Goal: Check status: Check status

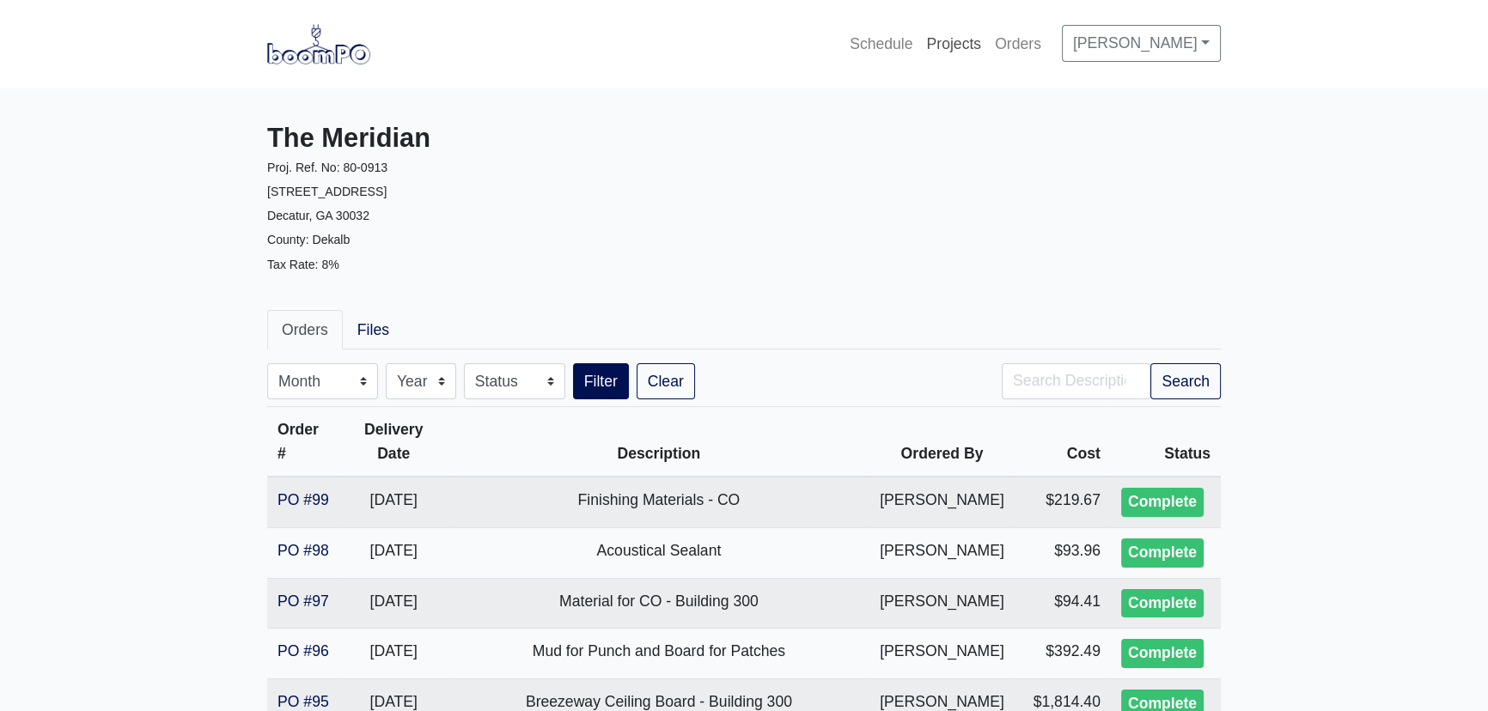
click at [952, 41] on link "Projects" at bounding box center [953, 44] width 69 height 38
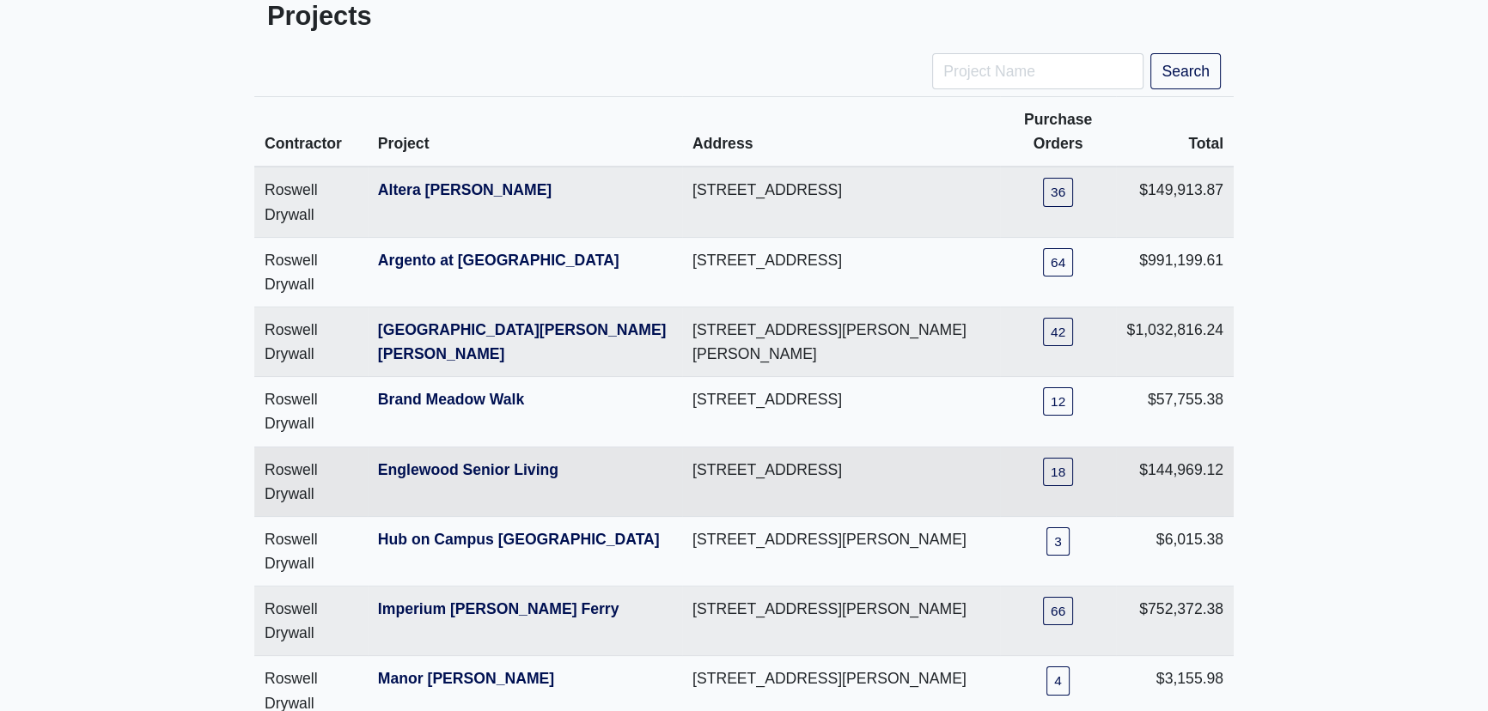
scroll to position [155, 0]
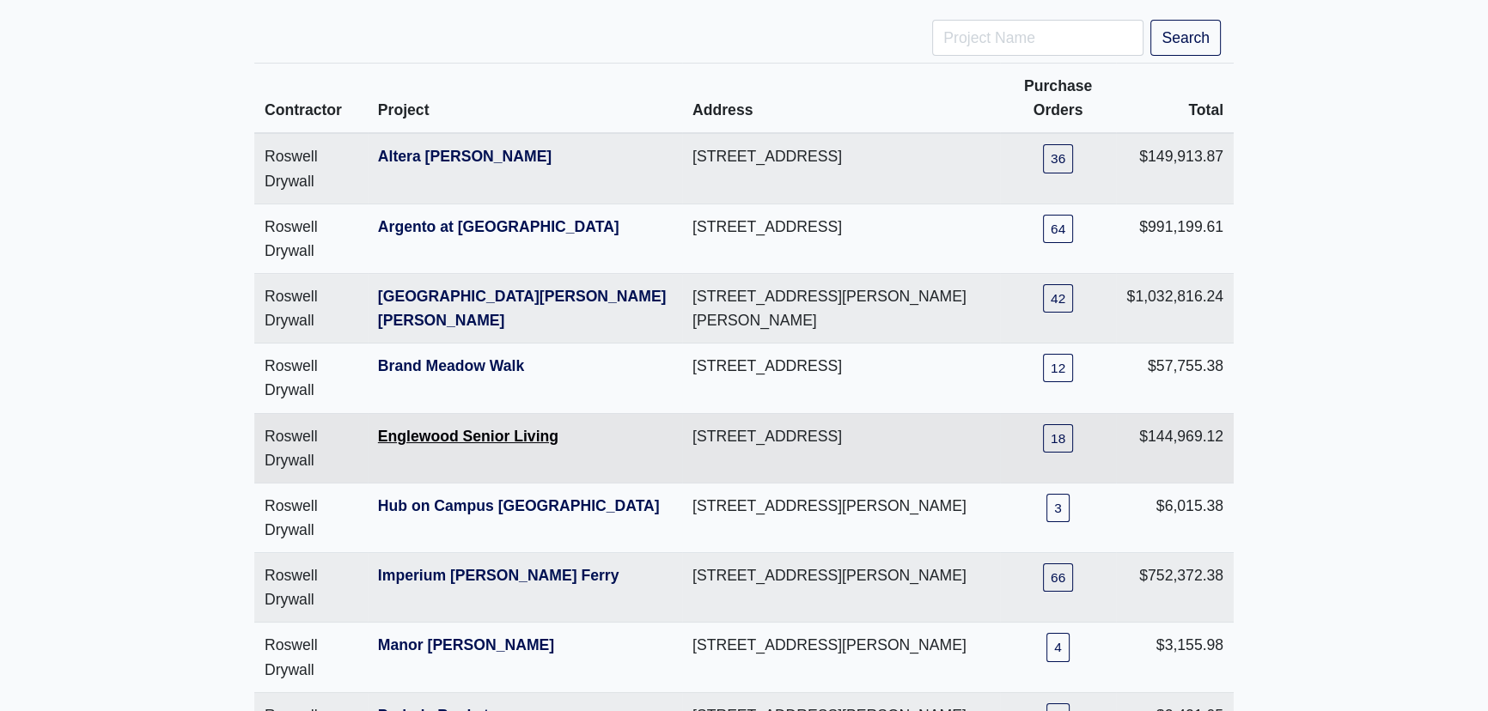
click at [503, 428] on link "Englewood Senior Living" at bounding box center [468, 436] width 180 height 17
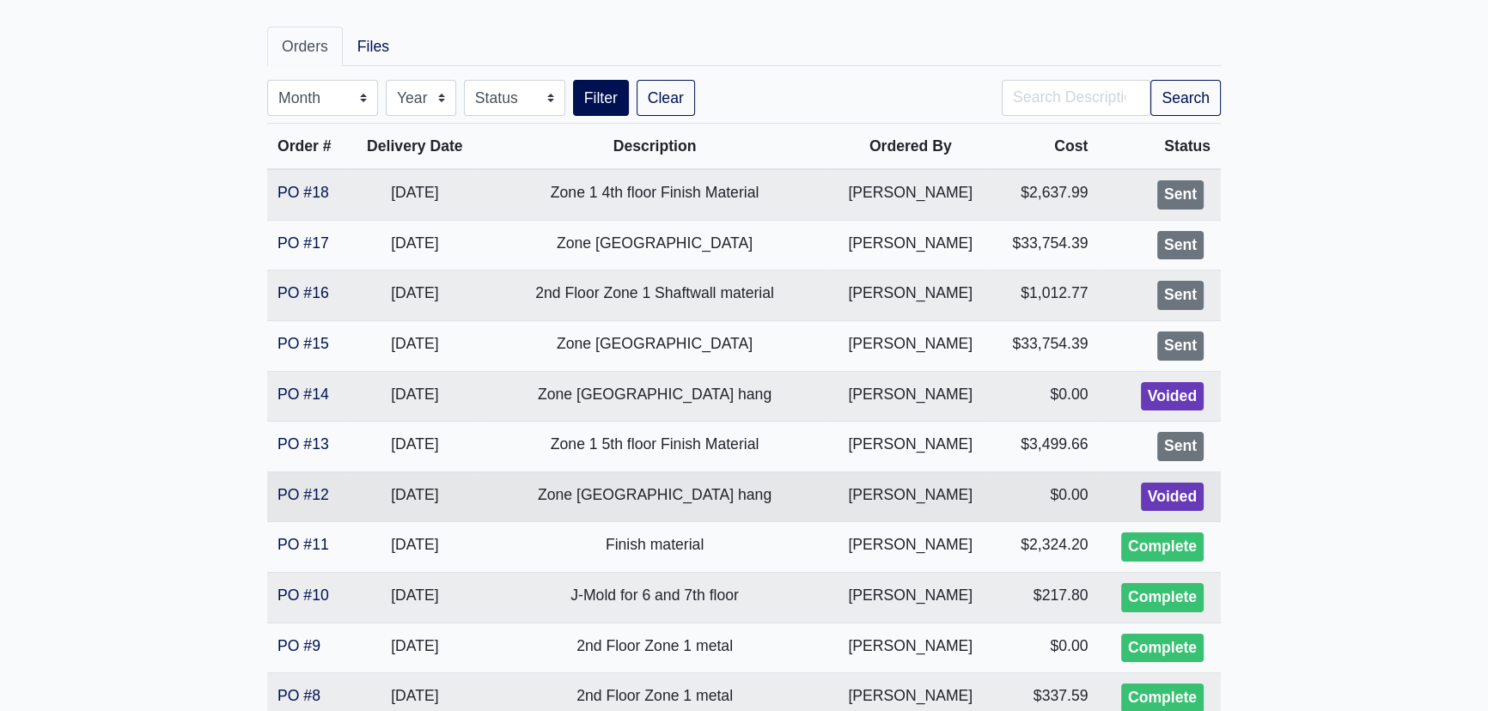
scroll to position [312, 0]
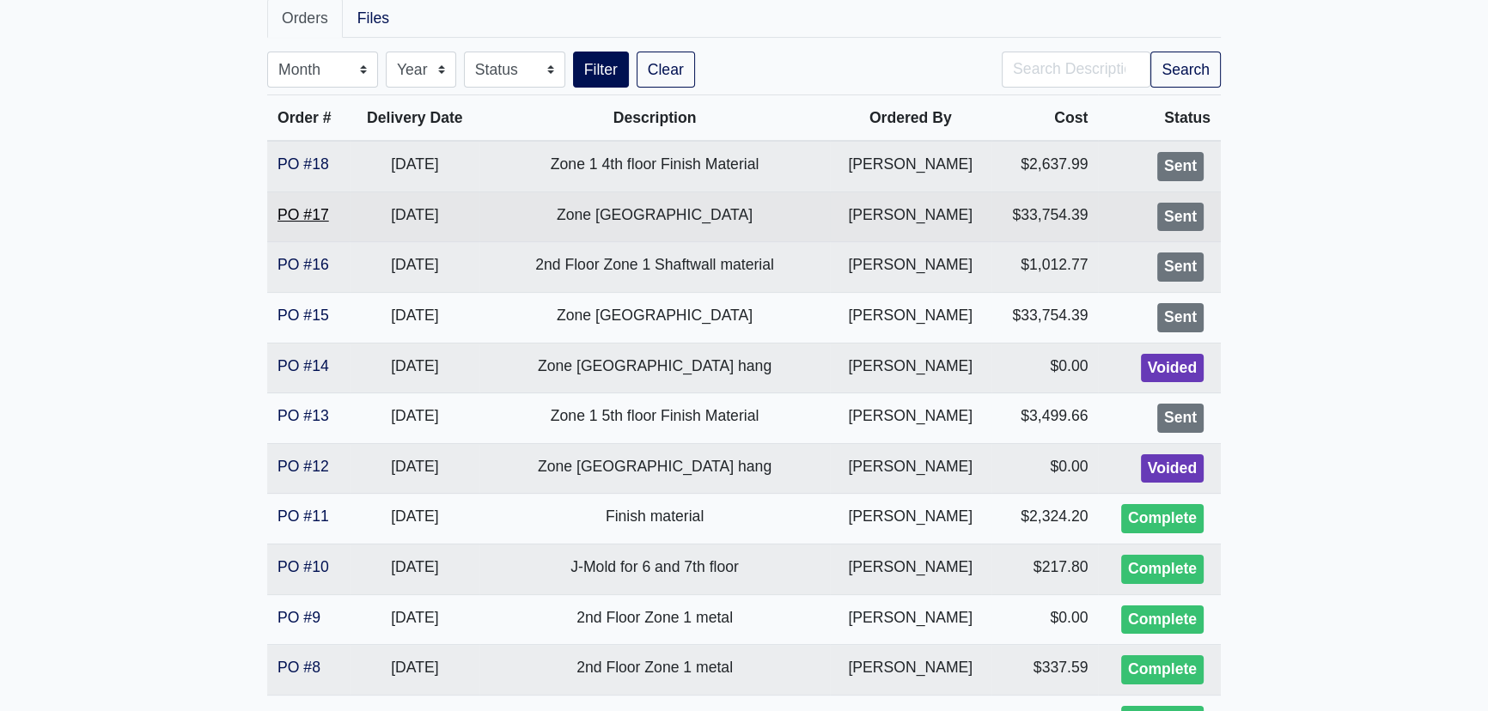
click at [317, 212] on link "PO #17" at bounding box center [303, 214] width 52 height 17
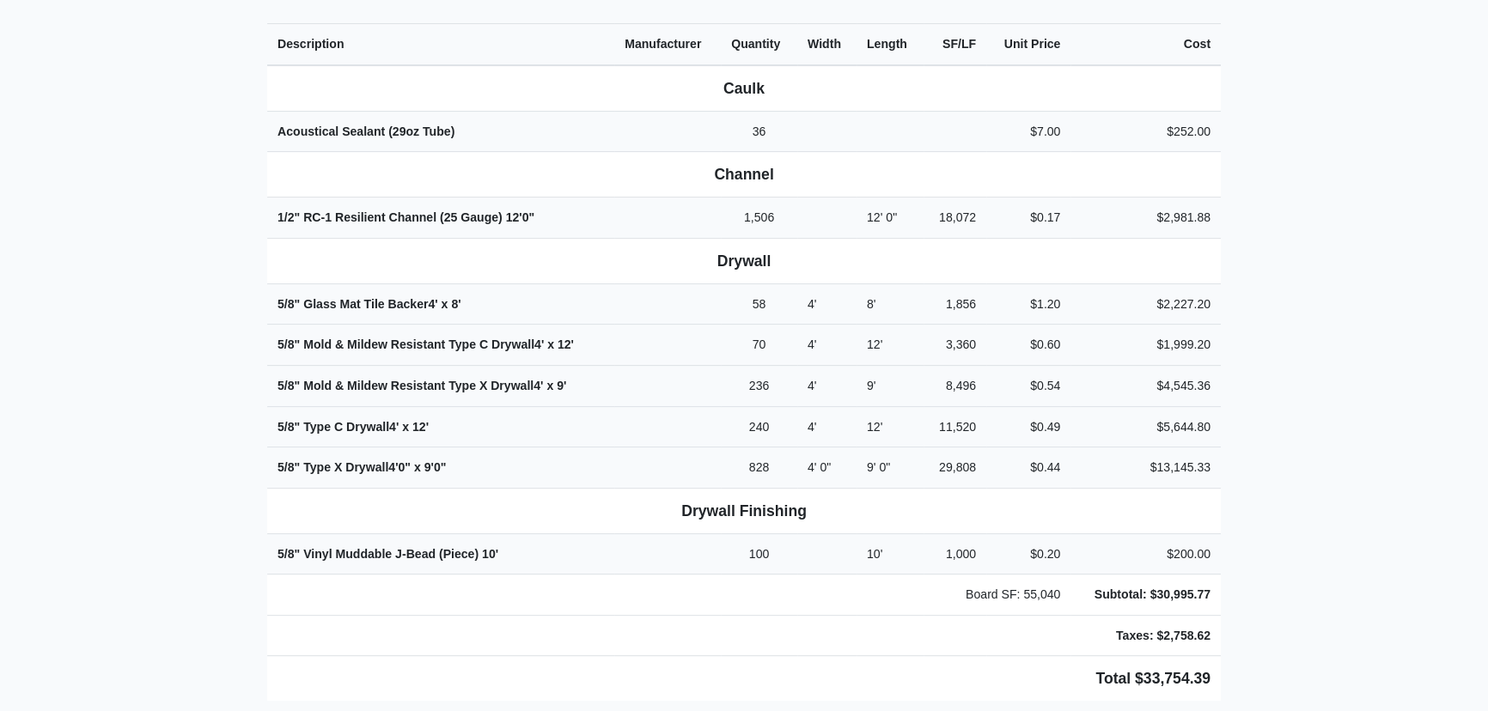
scroll to position [703, 0]
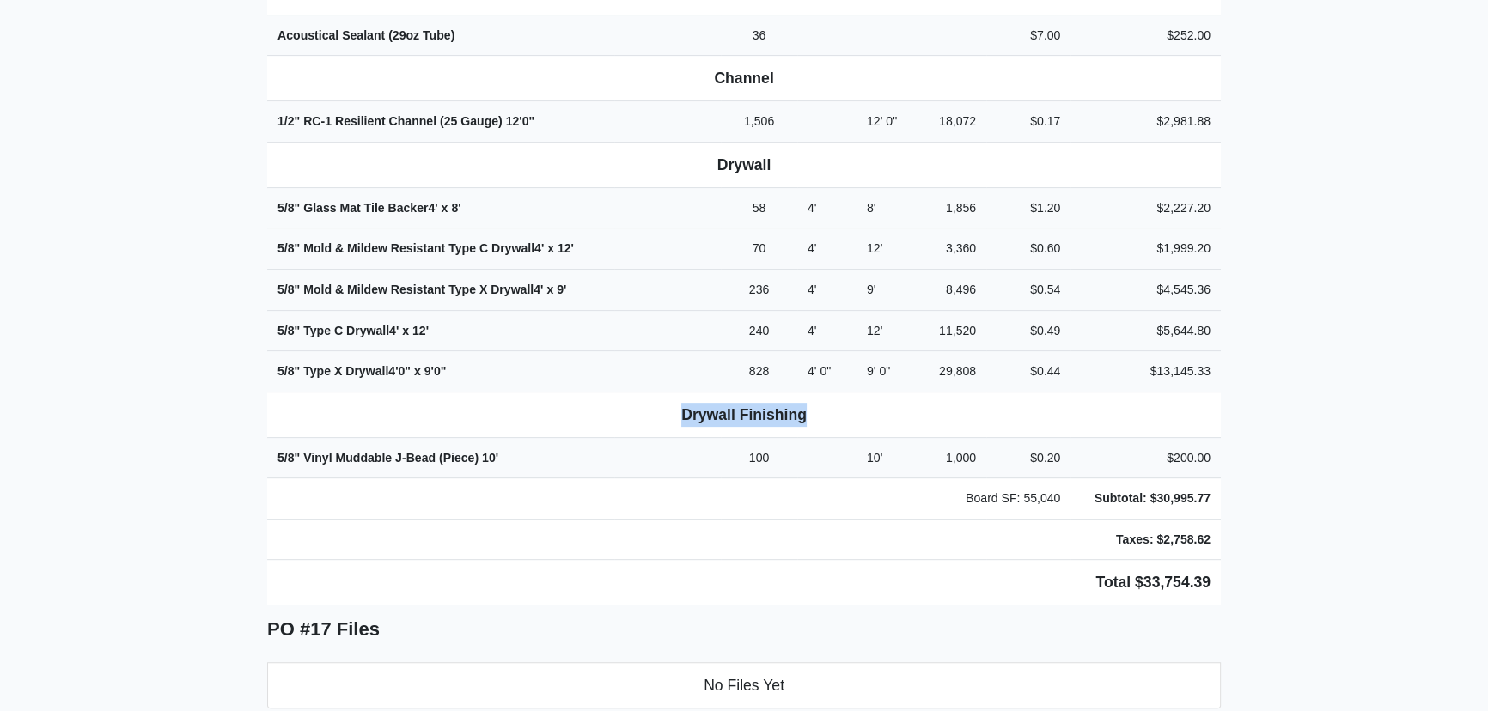
drag, startPoint x: 827, startPoint y: 387, endPoint x: 661, endPoint y: 384, distance: 165.8
click at [661, 392] on th "Drywall Finishing" at bounding box center [743, 415] width 953 height 46
click at [611, 368] on td "5/8" Type X Drywall 4' 0" x 9' 0"" at bounding box center [440, 371] width 347 height 41
drag, startPoint x: 714, startPoint y: 143, endPoint x: 783, endPoint y: 146, distance: 69.6
click at [783, 146] on th "Drywall" at bounding box center [743, 165] width 953 height 46
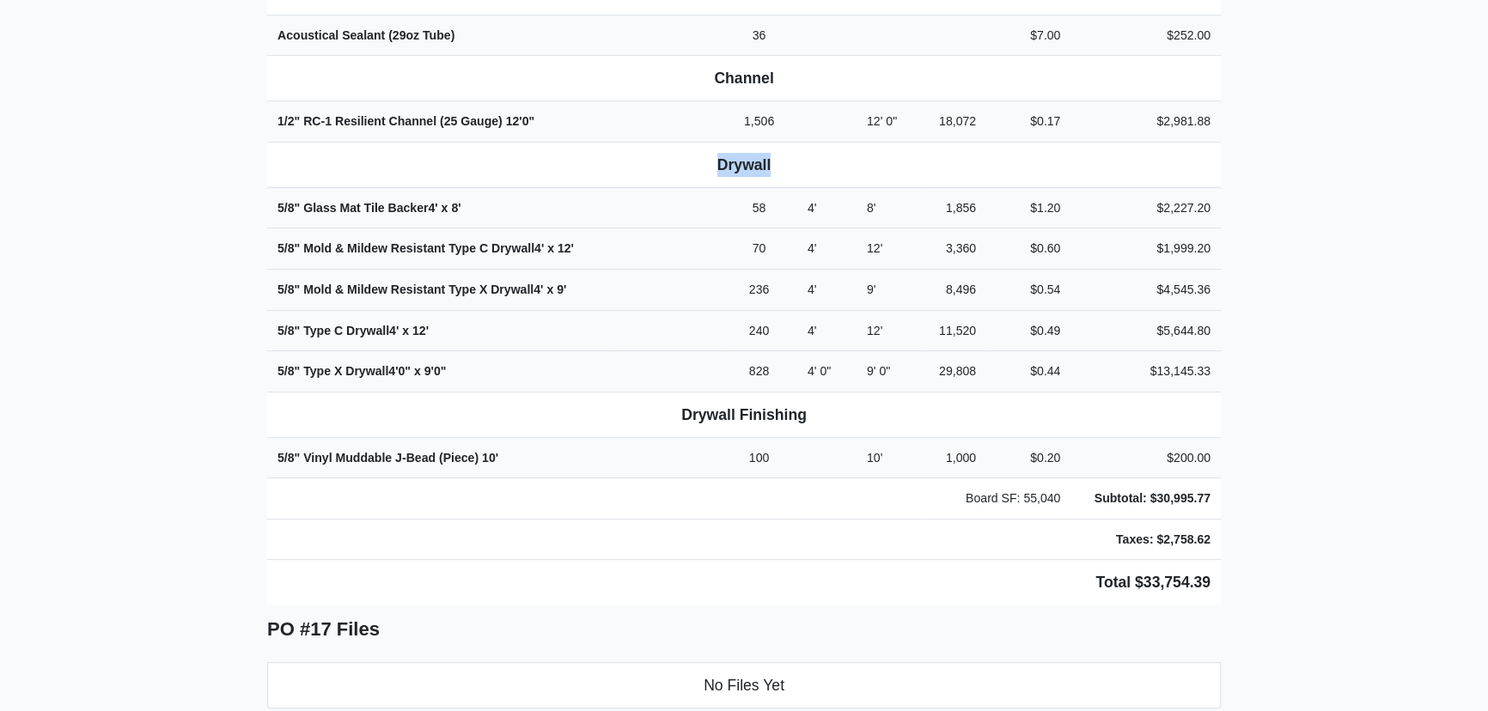
click at [829, 152] on th "Drywall" at bounding box center [743, 165] width 953 height 46
click at [1218, 570] on td "Total $33,754.39" at bounding box center [743, 583] width 953 height 46
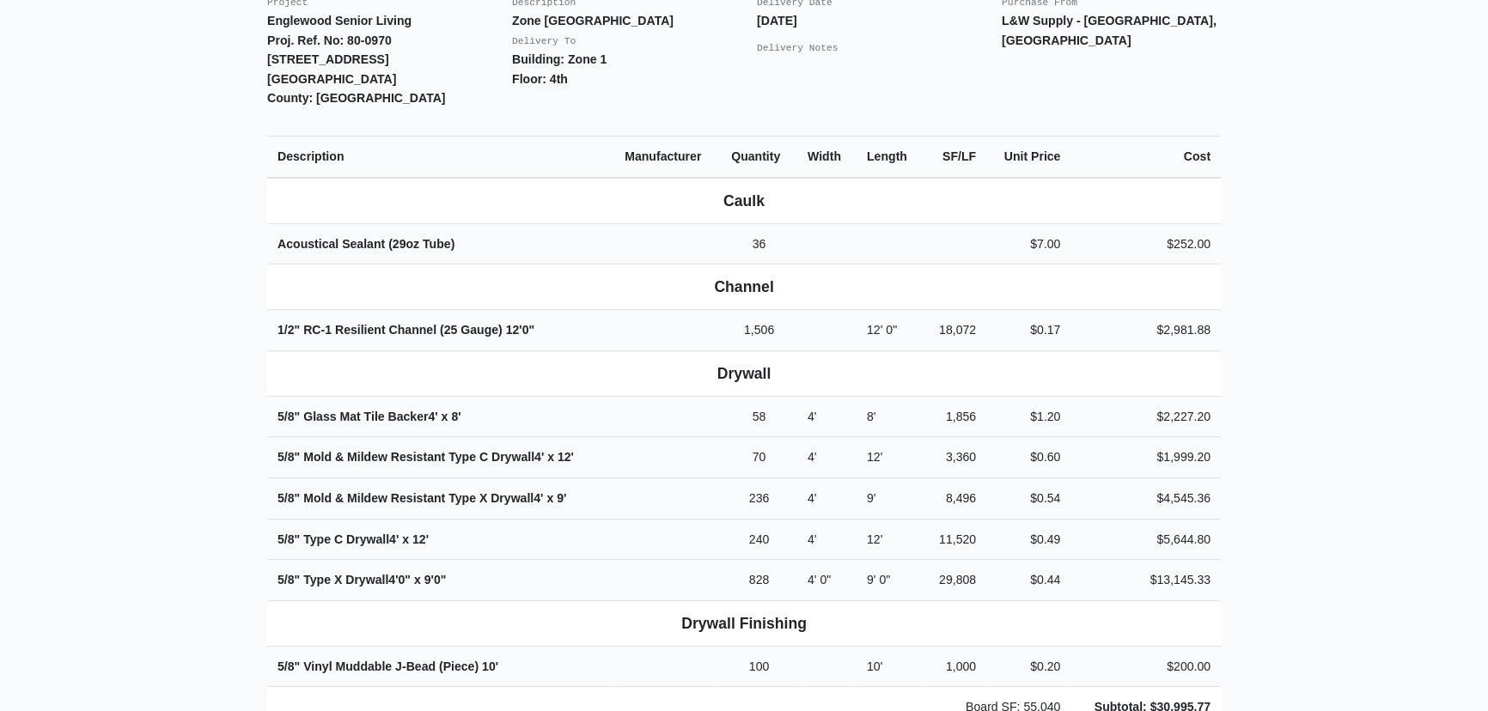
scroll to position [546, 0]
